Goal: Task Accomplishment & Management: Manage account settings

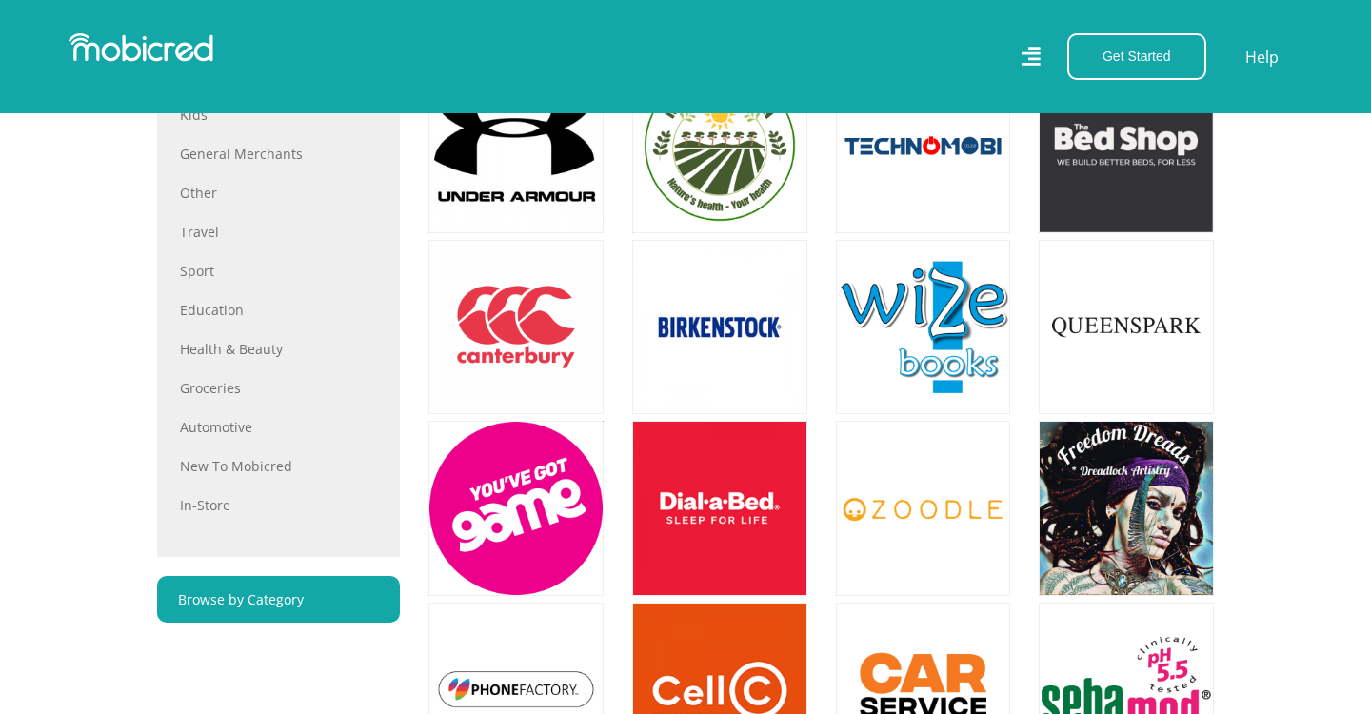
scroll to position [983, 0]
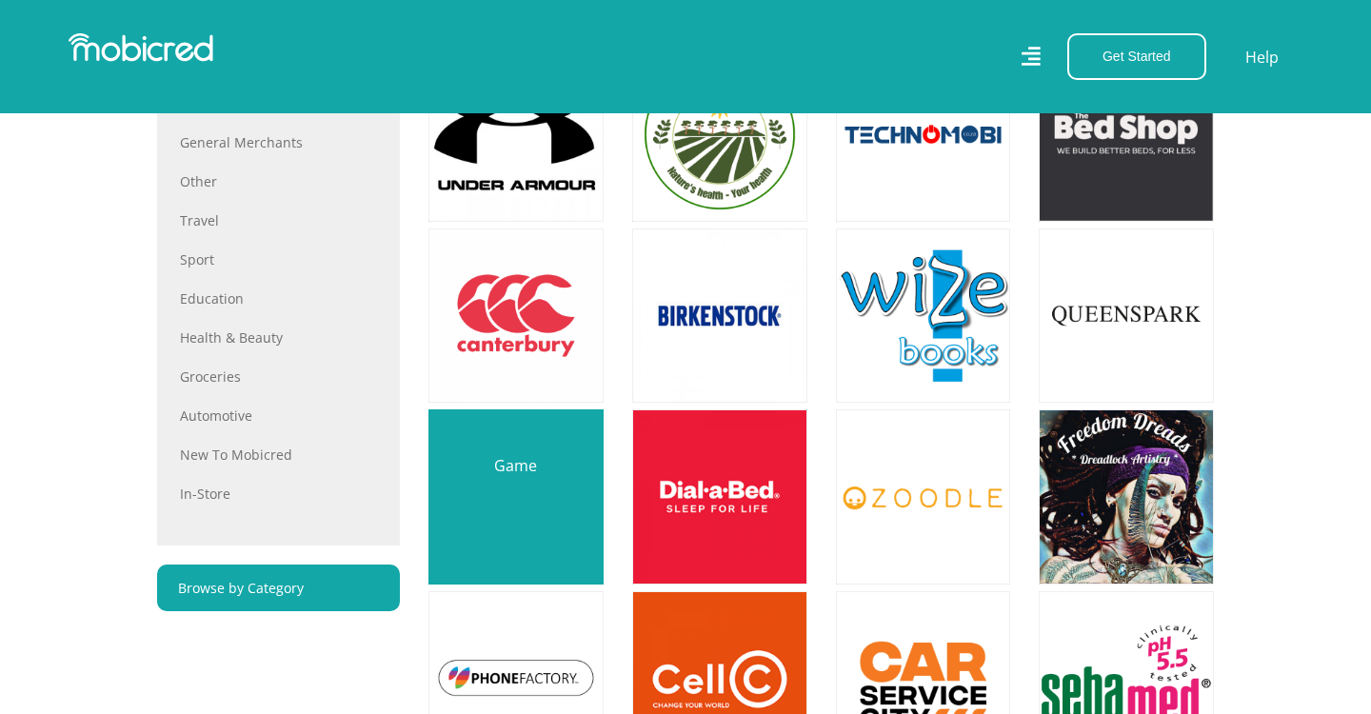
click at [530, 469] on link at bounding box center [516, 497] width 206 height 206
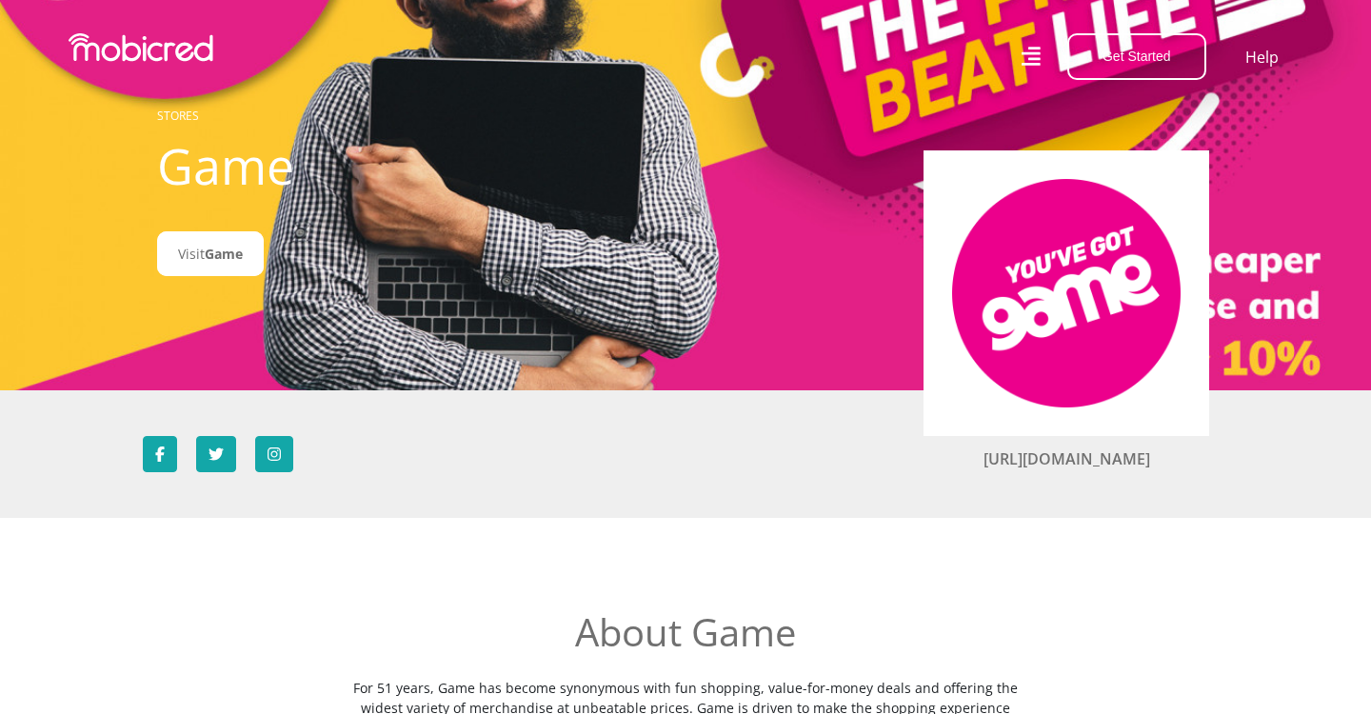
scroll to position [41, 0]
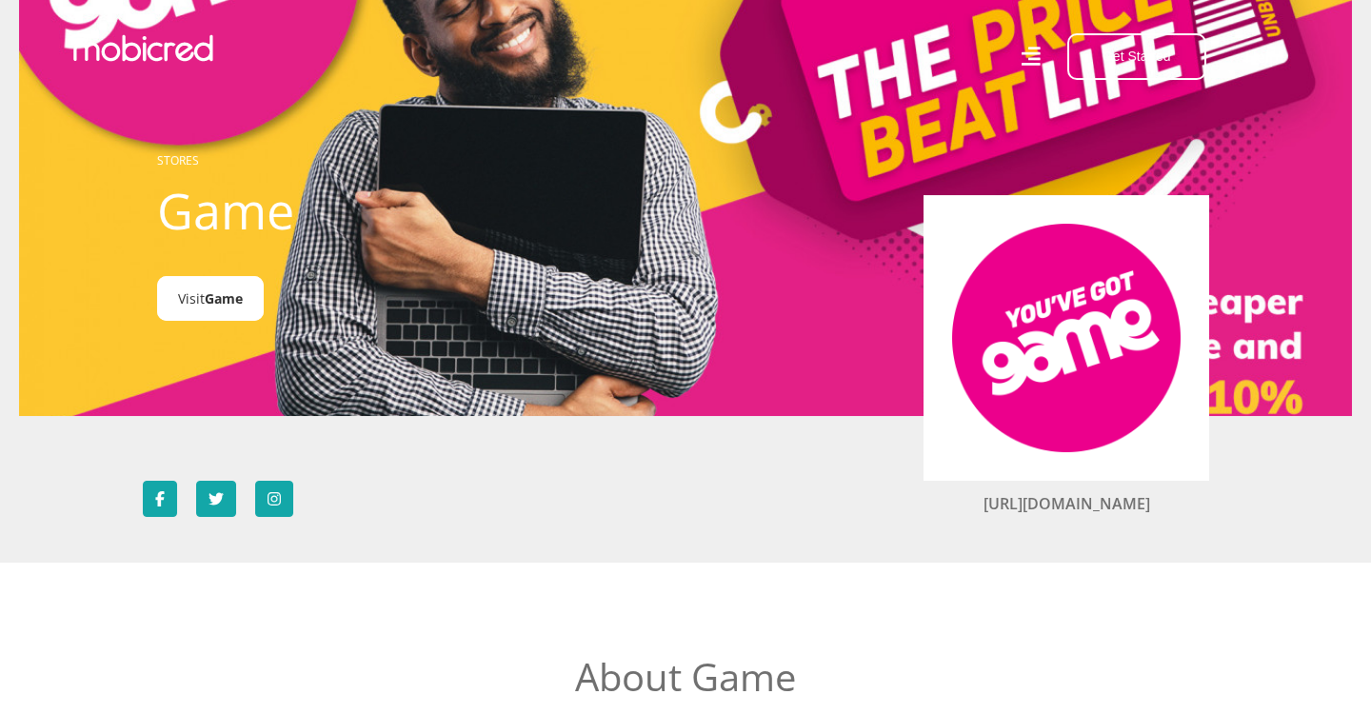
click at [243, 304] on span "Game" at bounding box center [224, 298] width 38 height 18
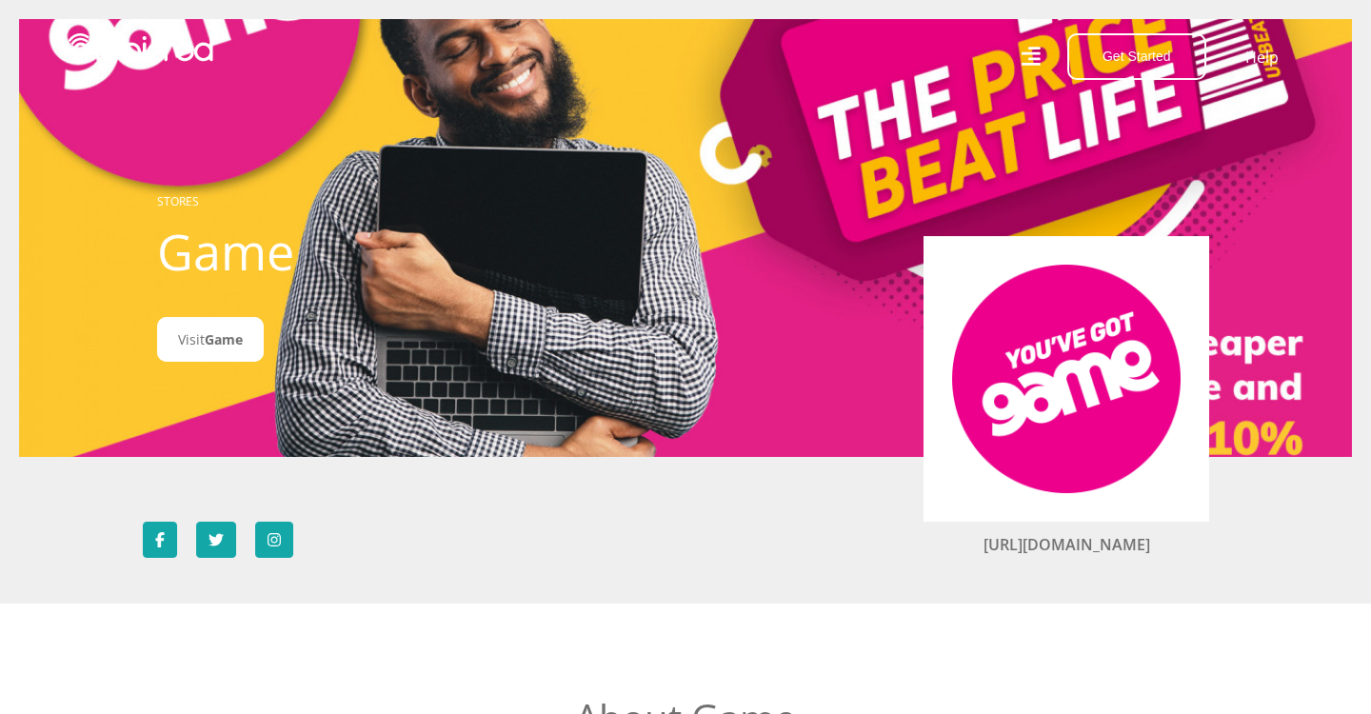
scroll to position [0, 0]
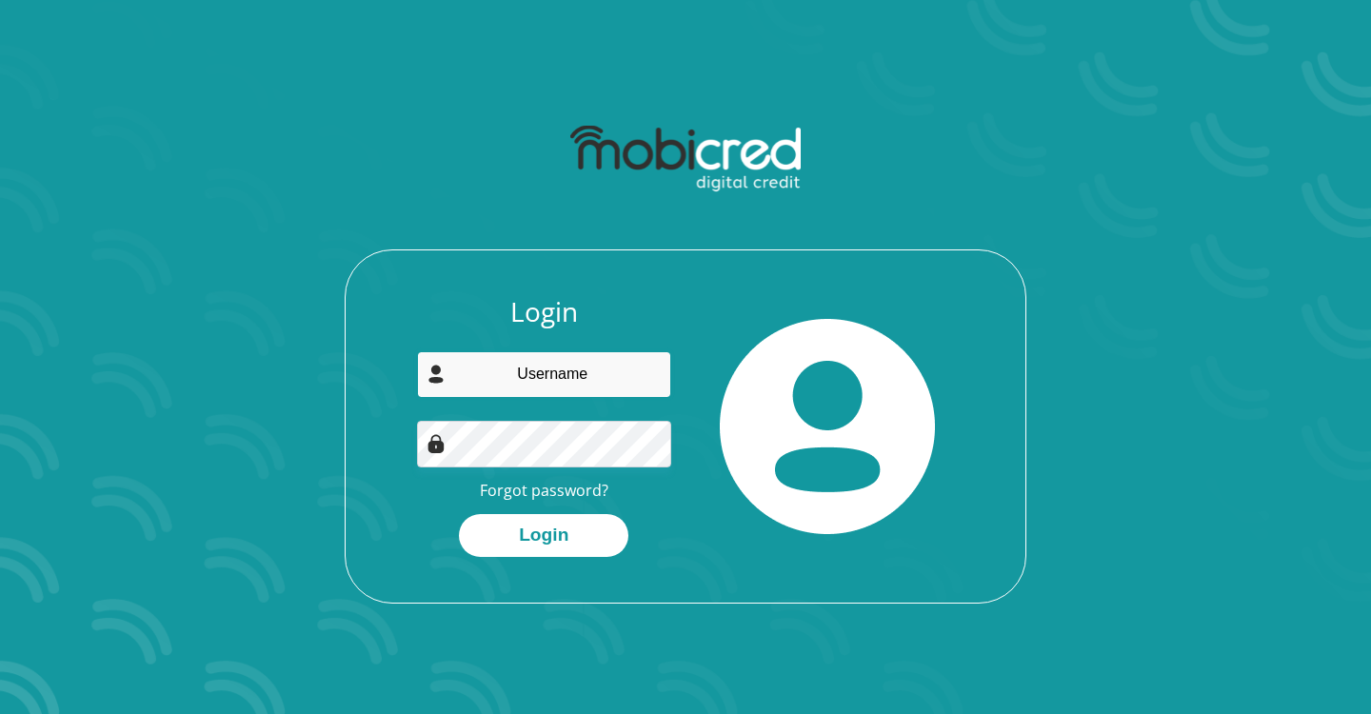
type input "[EMAIL_ADDRESS][DOMAIN_NAME]"
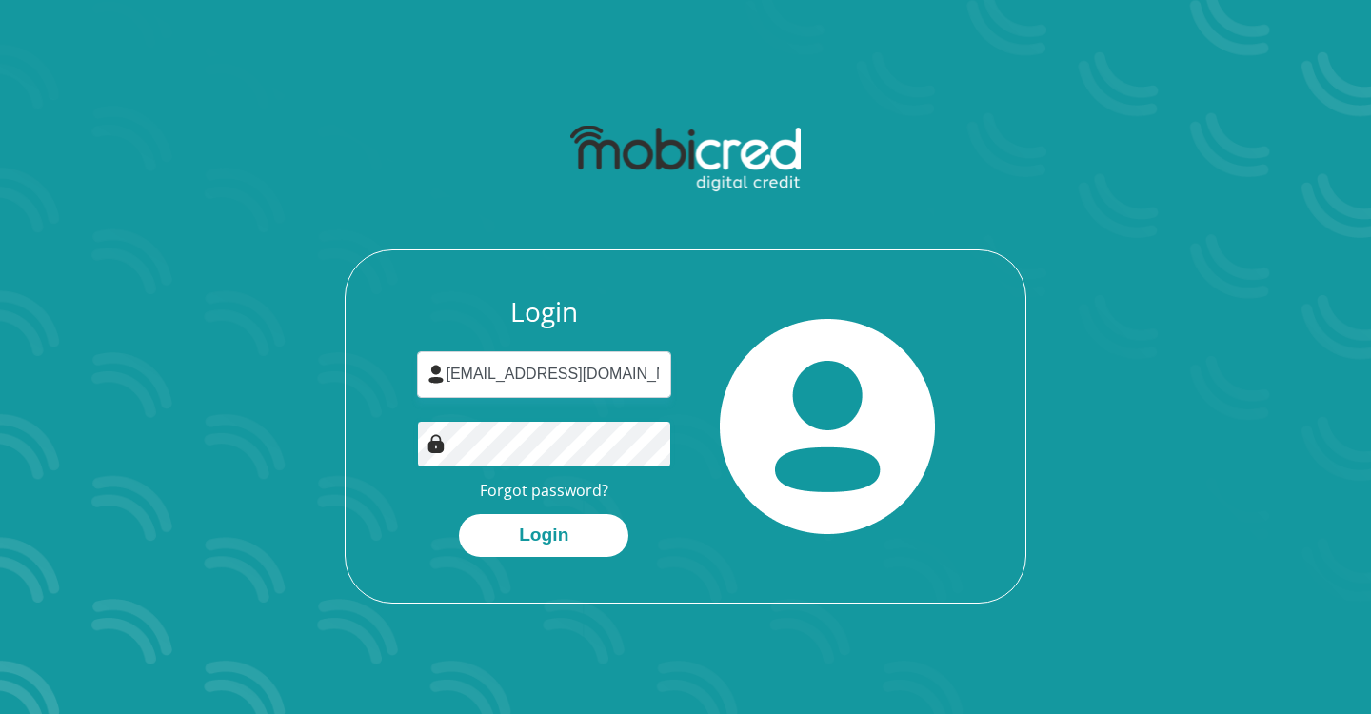
click at [544, 533] on button "Login" at bounding box center [543, 535] width 169 height 43
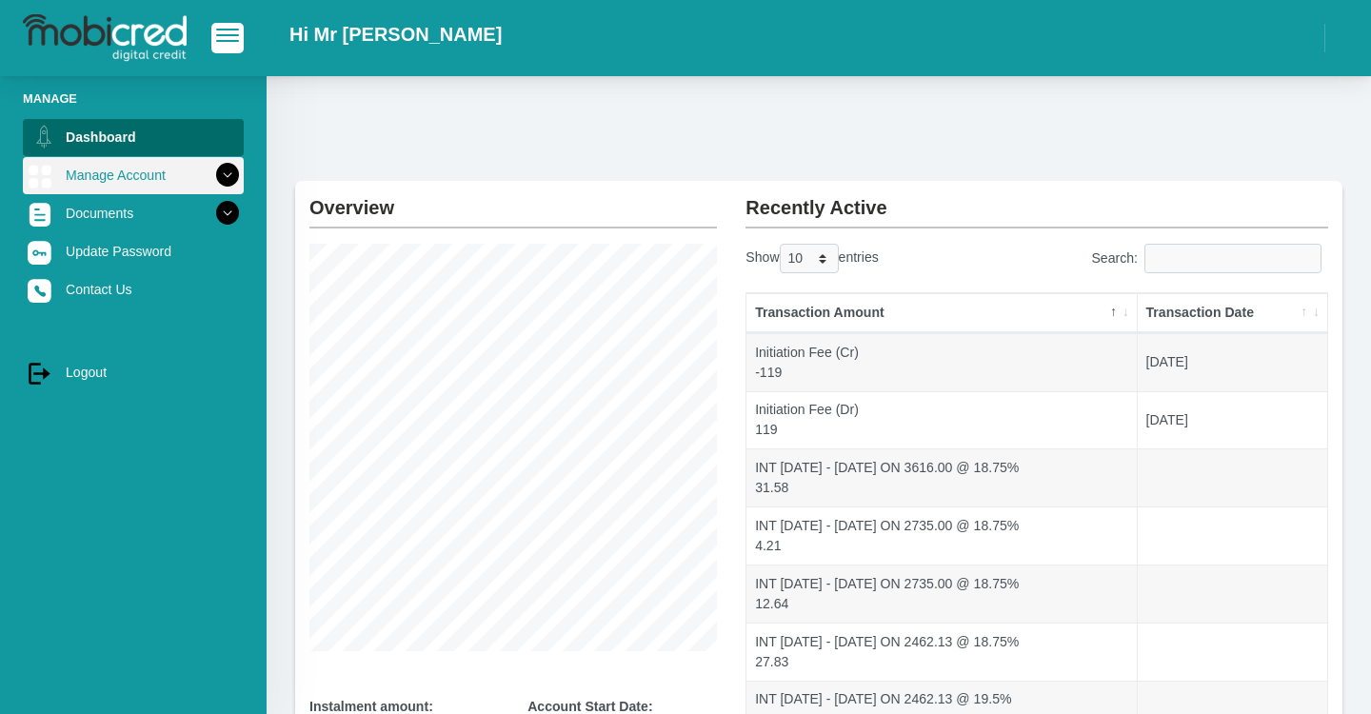
click at [144, 187] on link "Manage Account" at bounding box center [133, 175] width 221 height 36
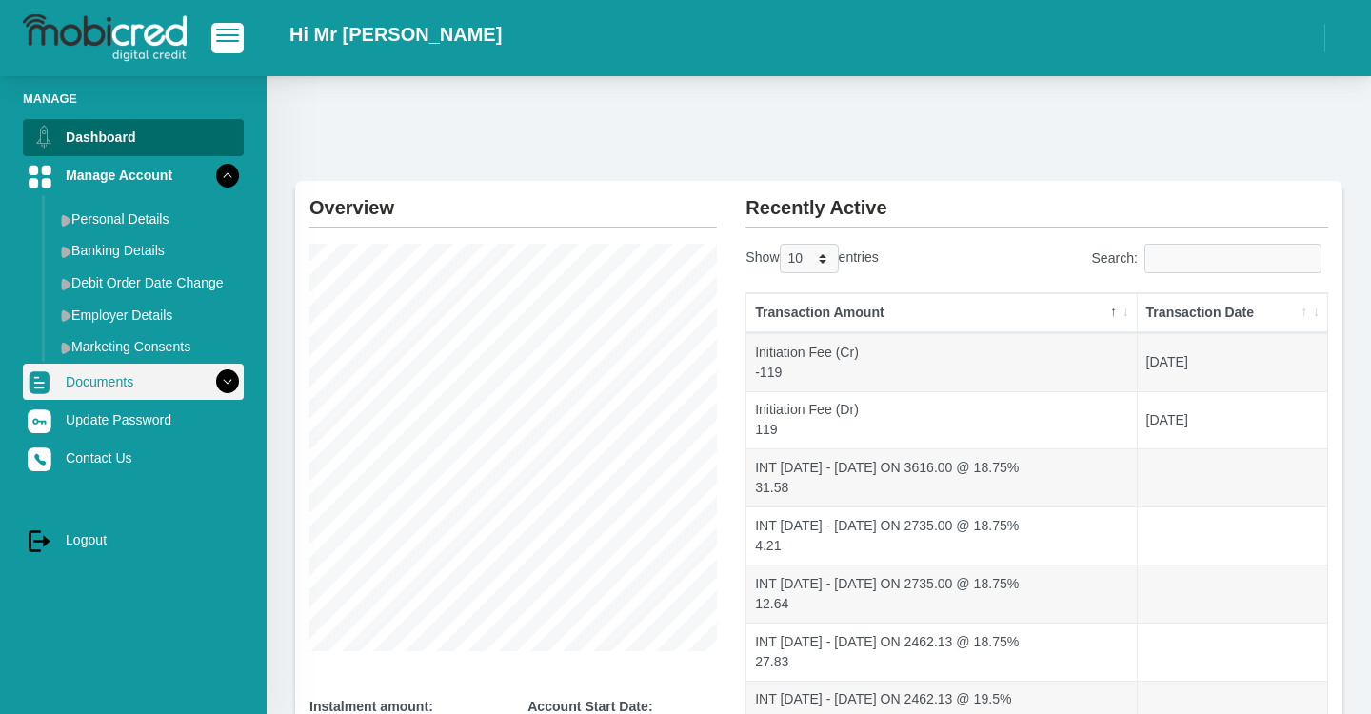
click at [146, 384] on link "Documents" at bounding box center [133, 382] width 221 height 36
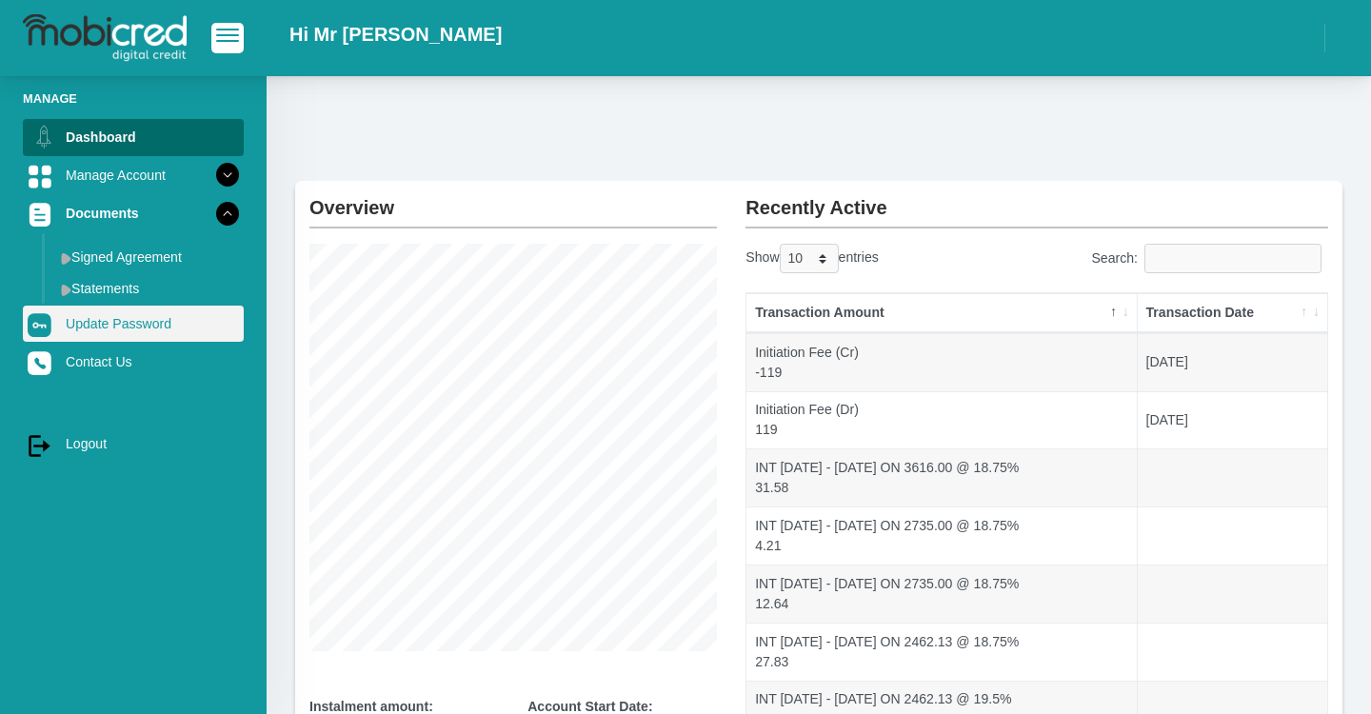
click at [135, 328] on link "Update Password" at bounding box center [133, 324] width 221 height 36
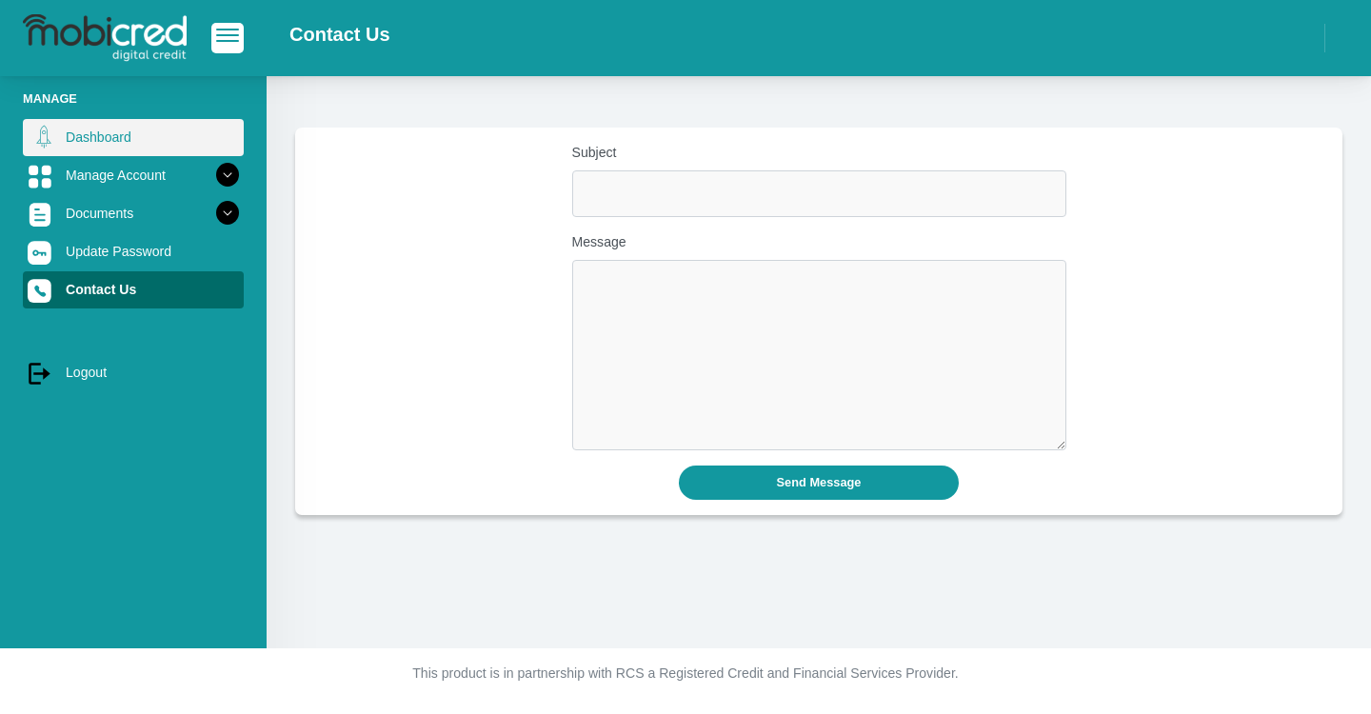
click at [111, 146] on link "Dashboard" at bounding box center [133, 137] width 221 height 36
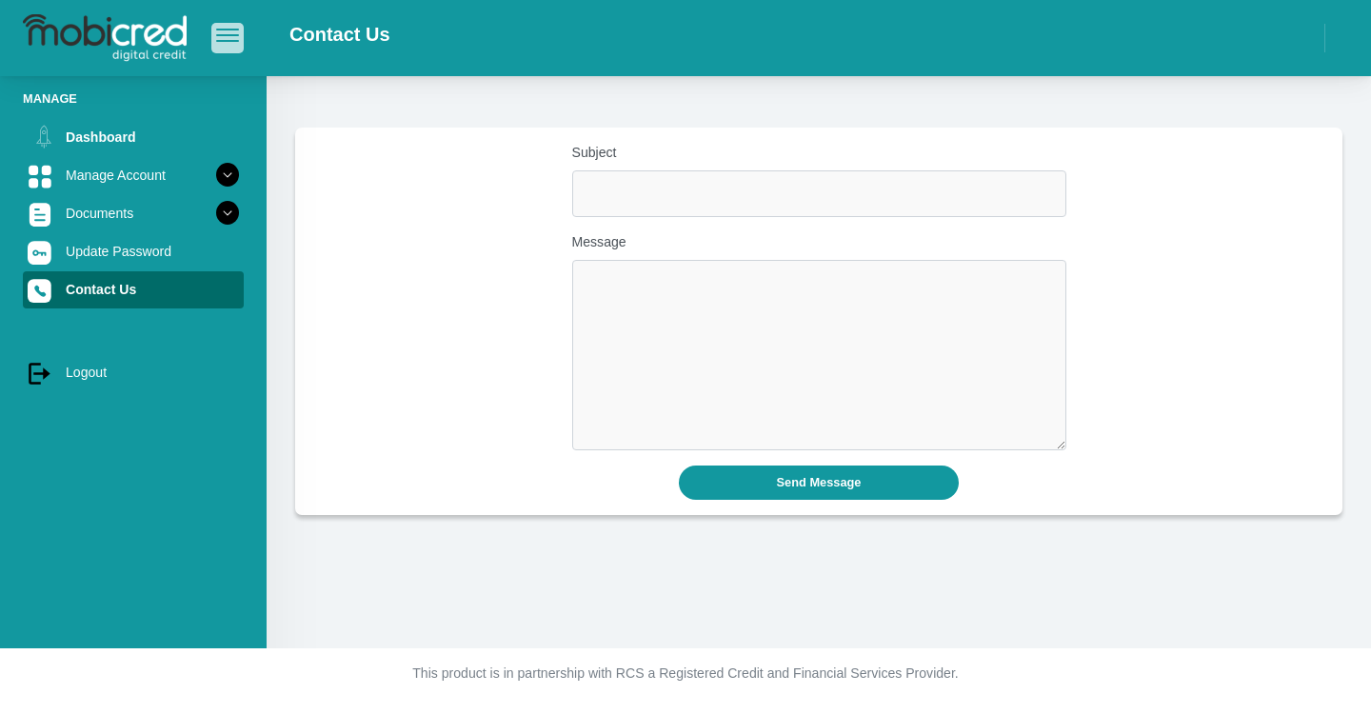
click at [232, 38] on span "button" at bounding box center [227, 35] width 23 height 13
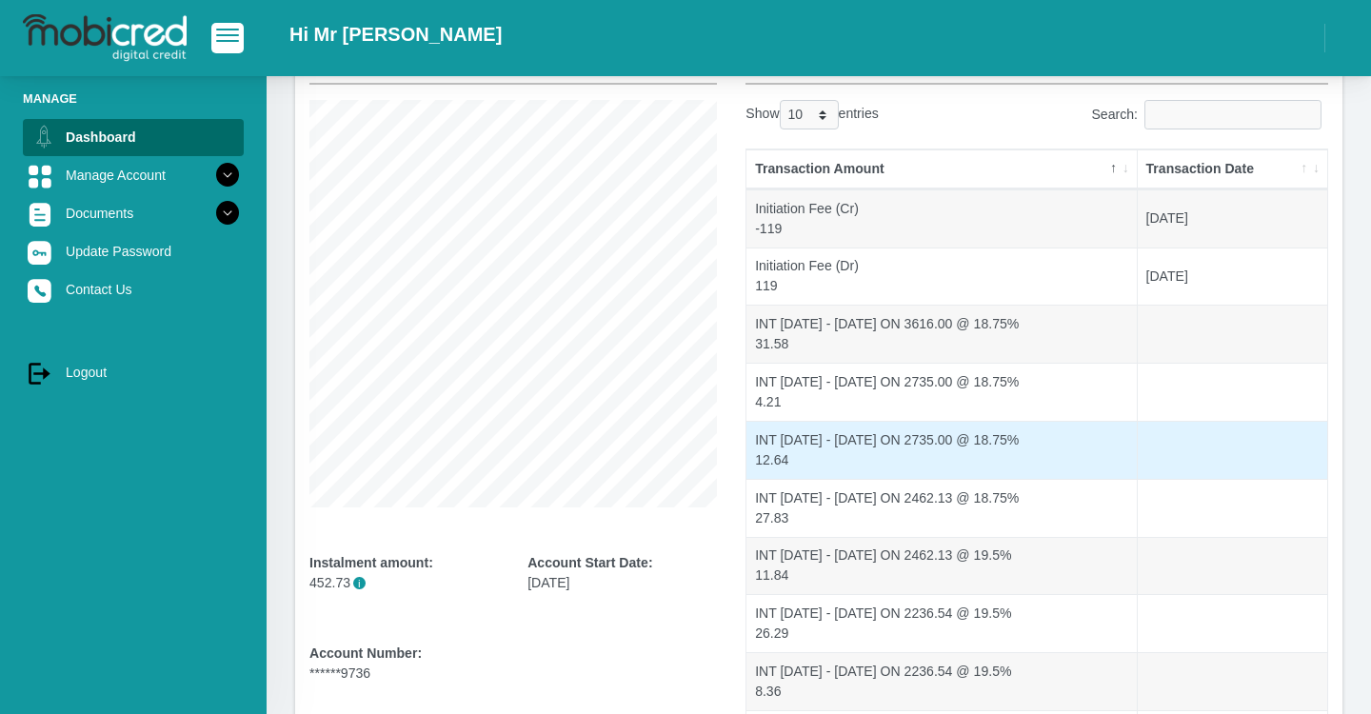
scroll to position [147, 0]
